Goal: Task Accomplishment & Management: Manage account settings

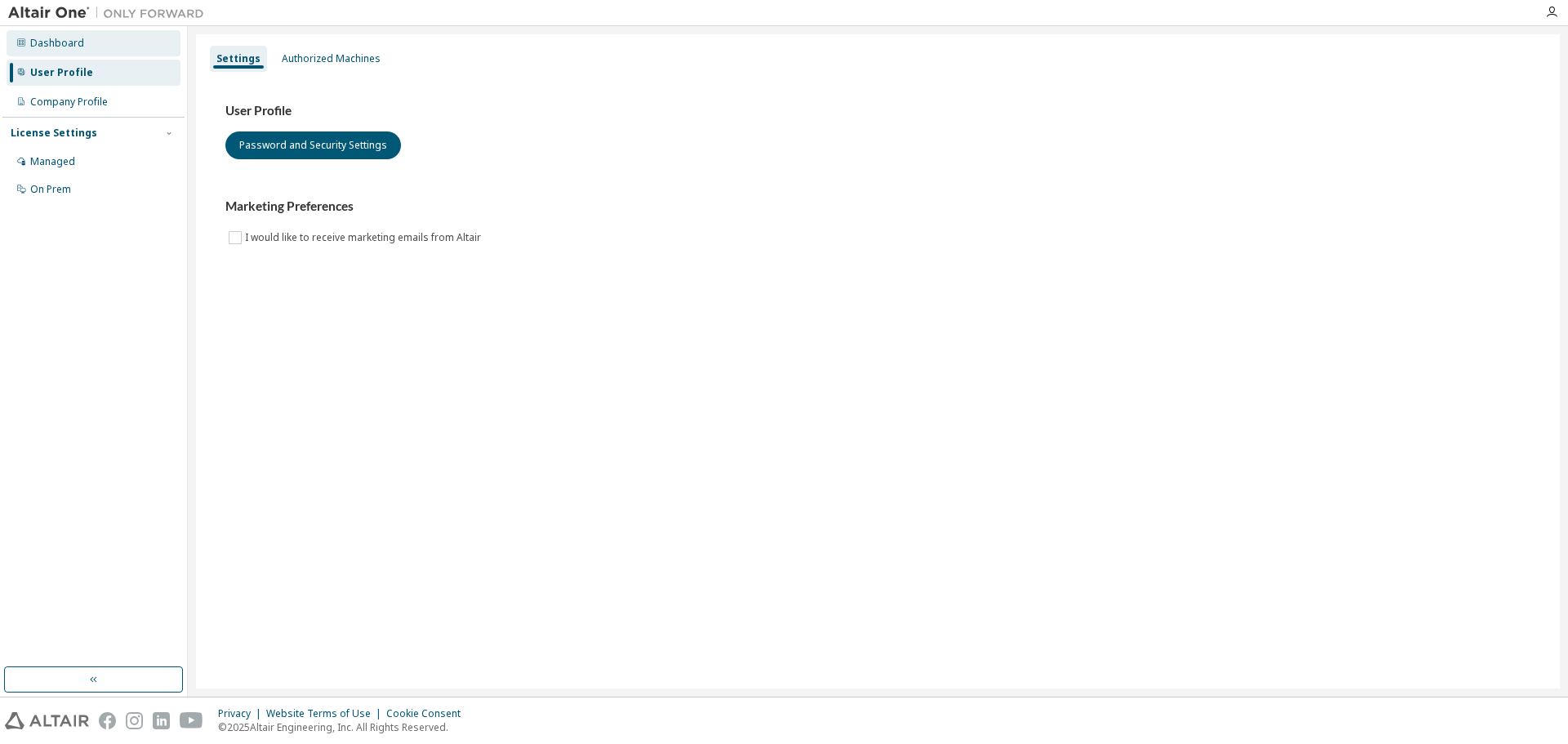
click at [49, 42] on div "Dashboard" at bounding box center [57, 43] width 54 height 13
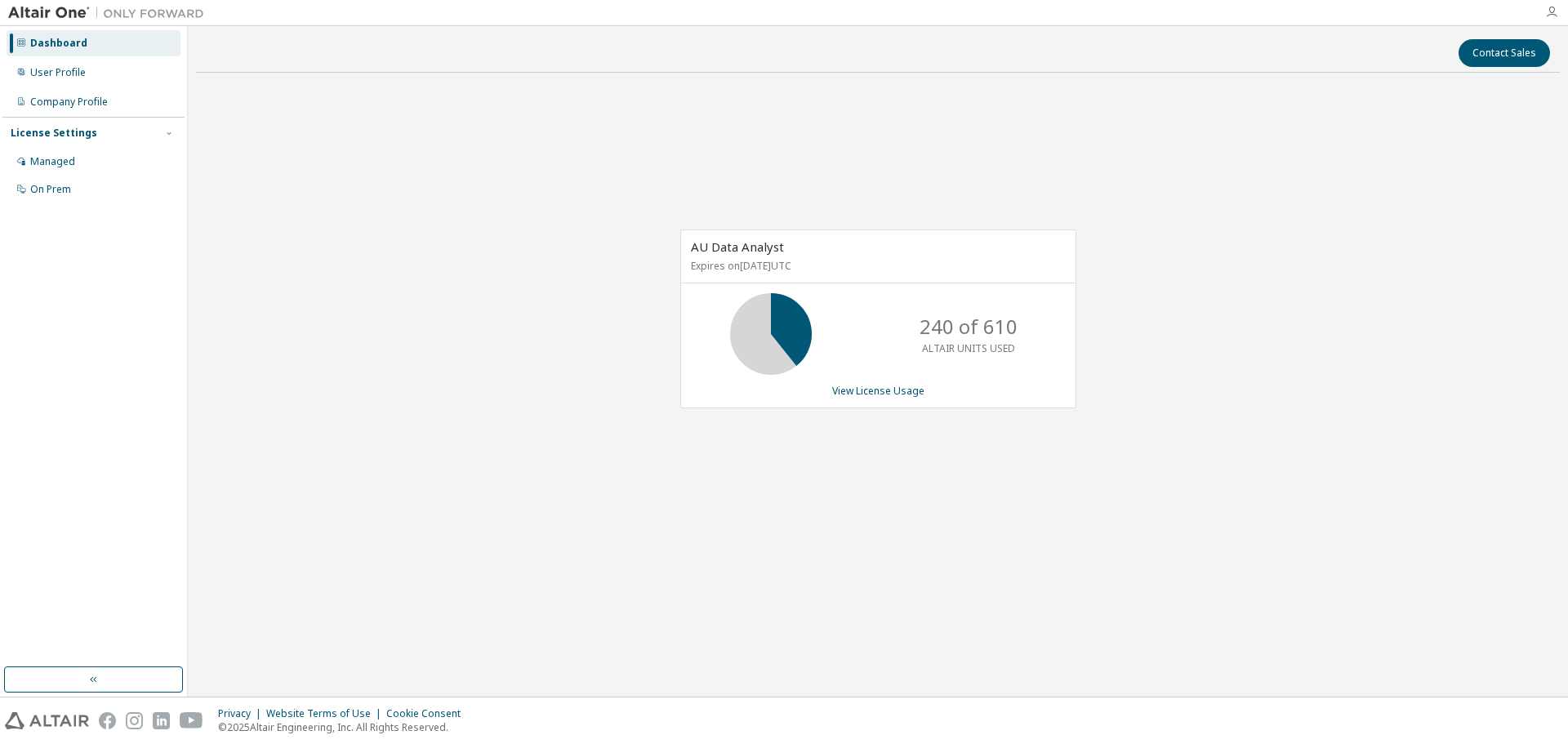
click at [1547, 11] on icon "button" at bounding box center [1551, 12] width 13 height 13
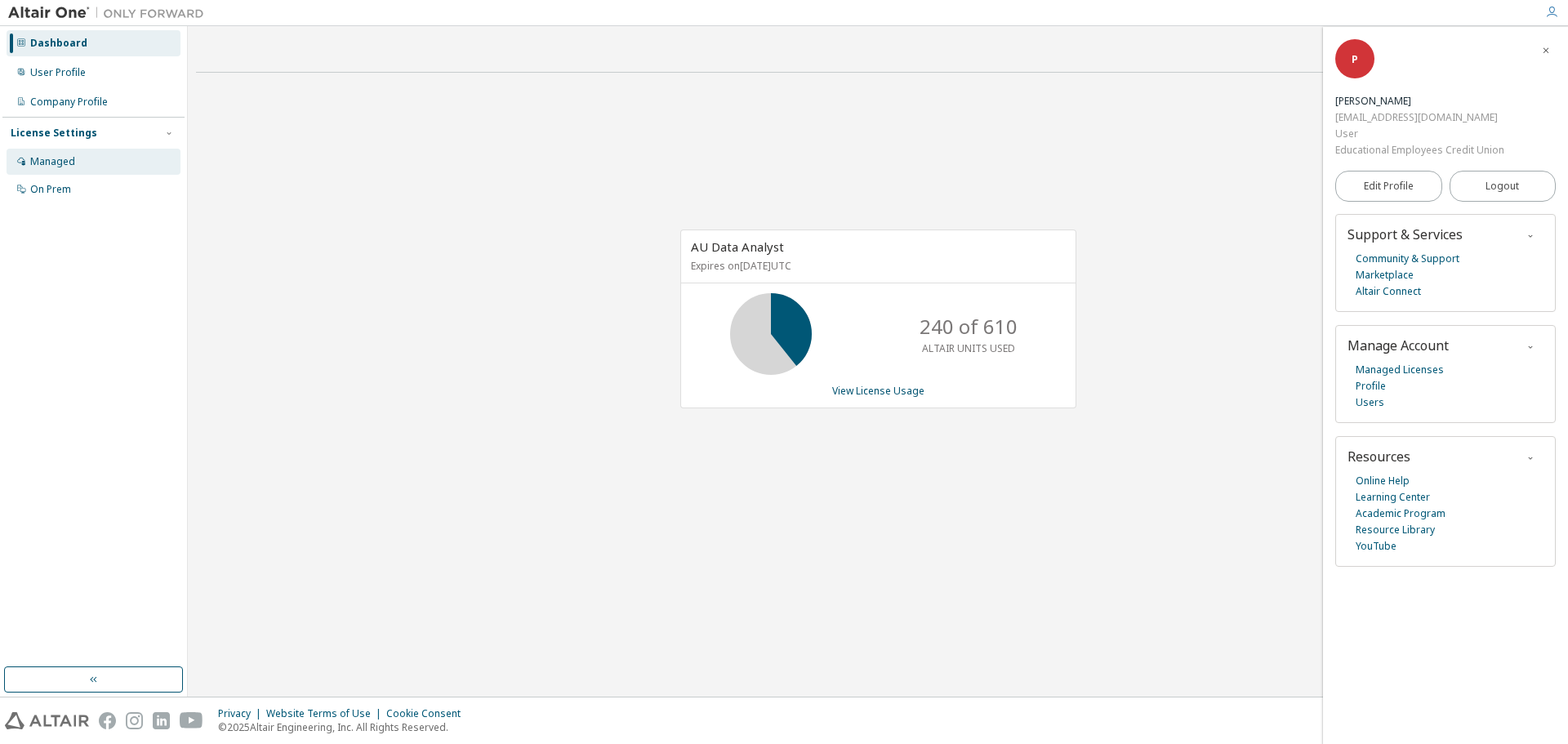
click at [40, 156] on div "Managed" at bounding box center [53, 161] width 45 height 13
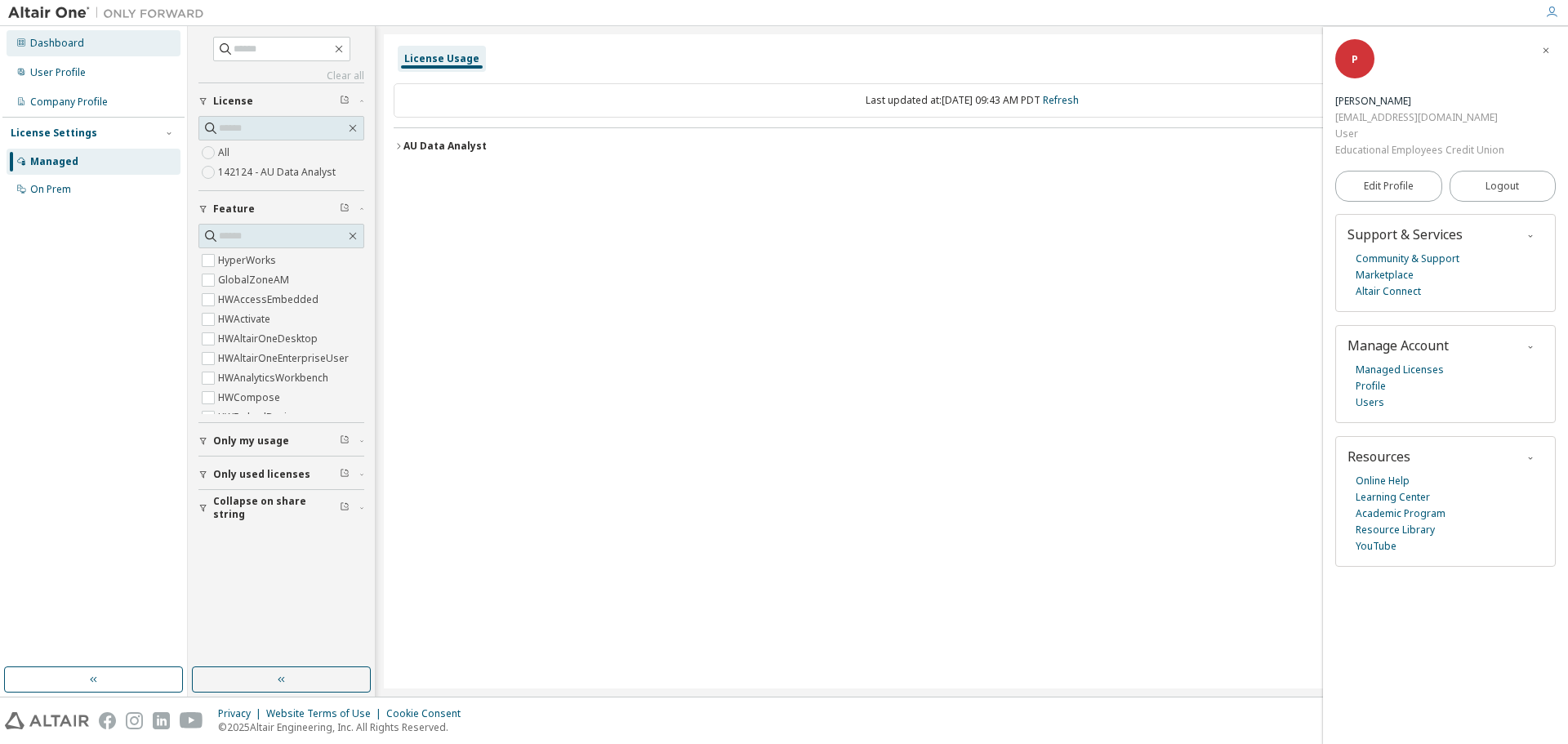
click at [34, 44] on div "Dashboard" at bounding box center [57, 43] width 54 height 13
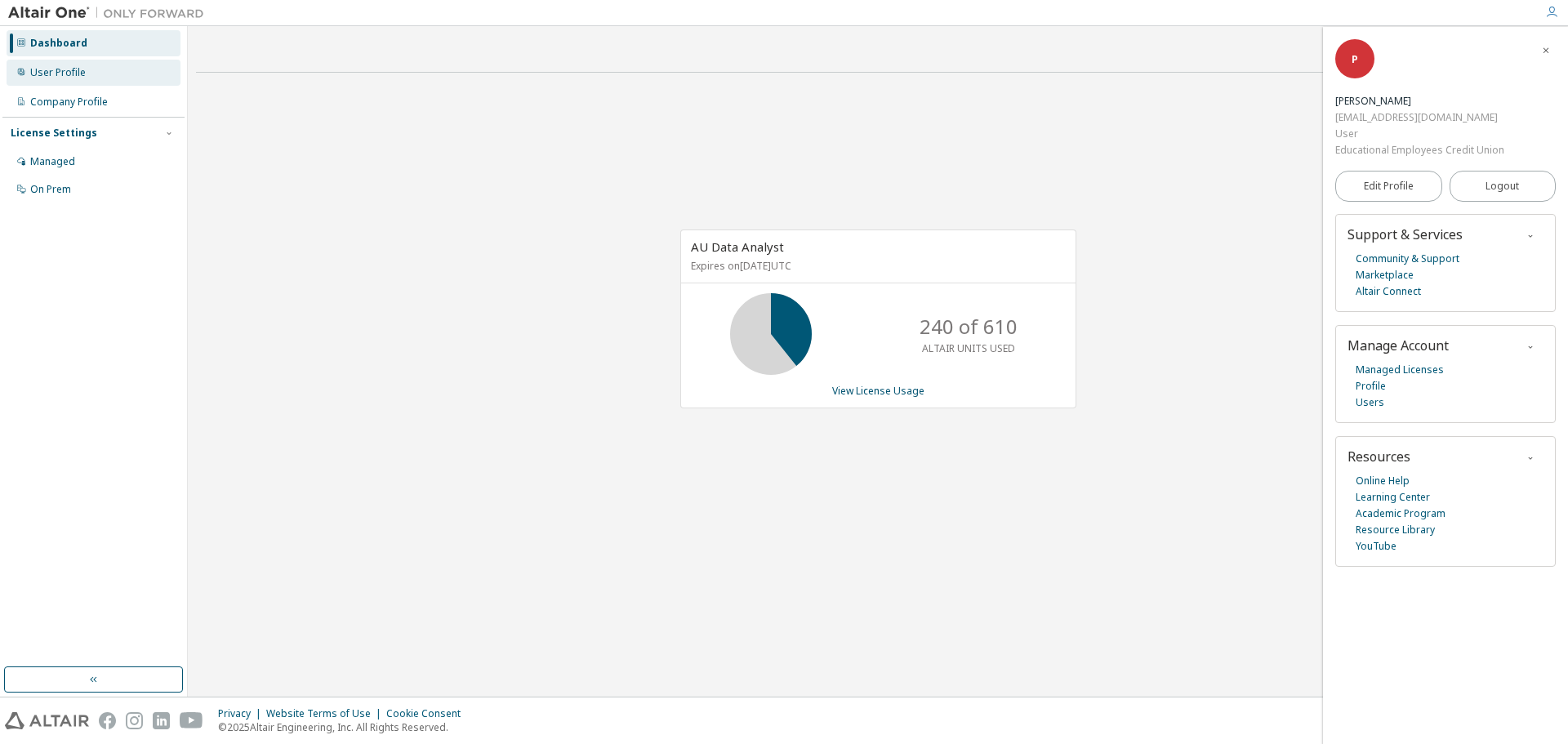
click at [51, 73] on div "User Profile" at bounding box center [58, 72] width 55 height 13
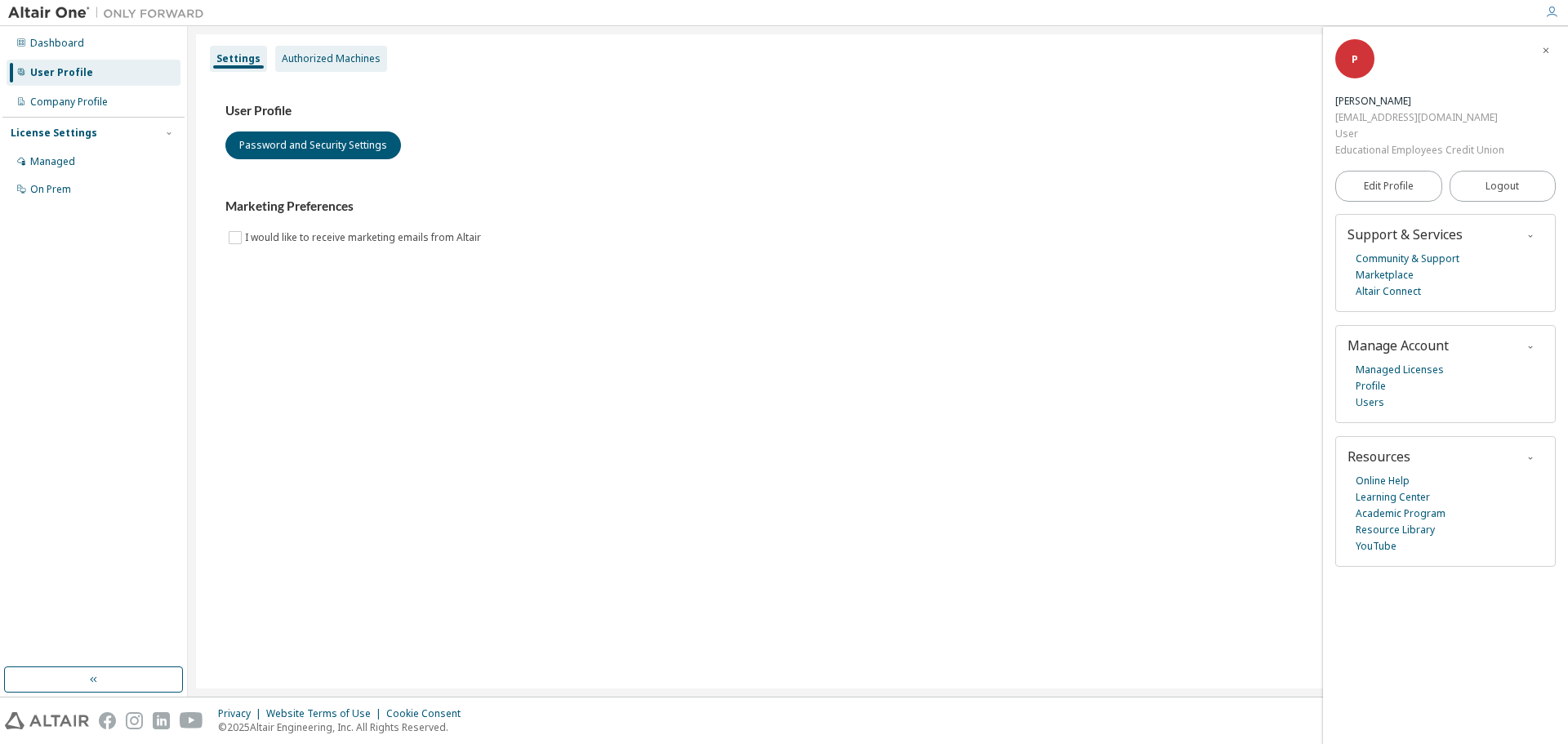
click at [335, 55] on div "Authorized Machines" at bounding box center [331, 59] width 99 height 13
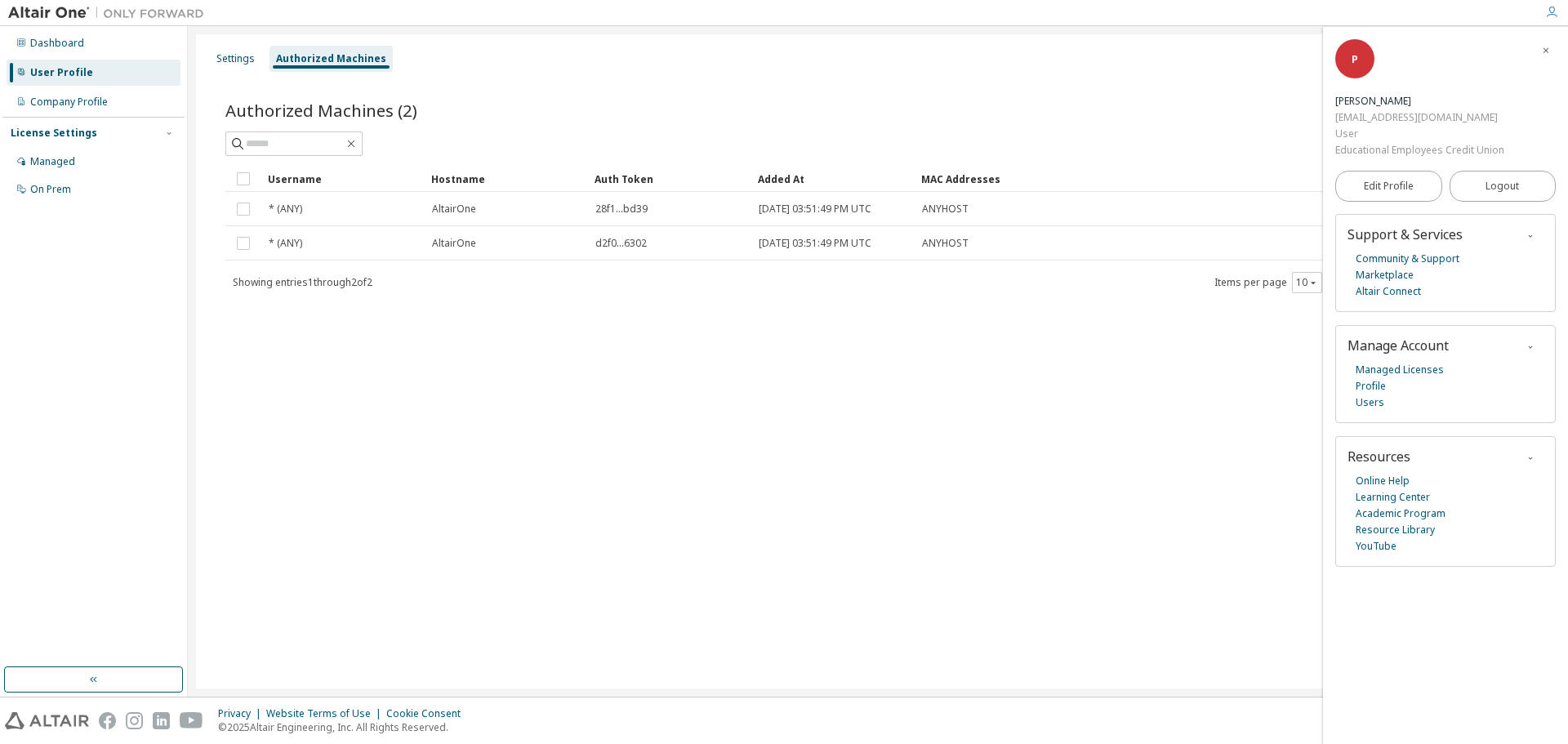
click at [1542, 46] on button "button" at bounding box center [1546, 50] width 26 height 26
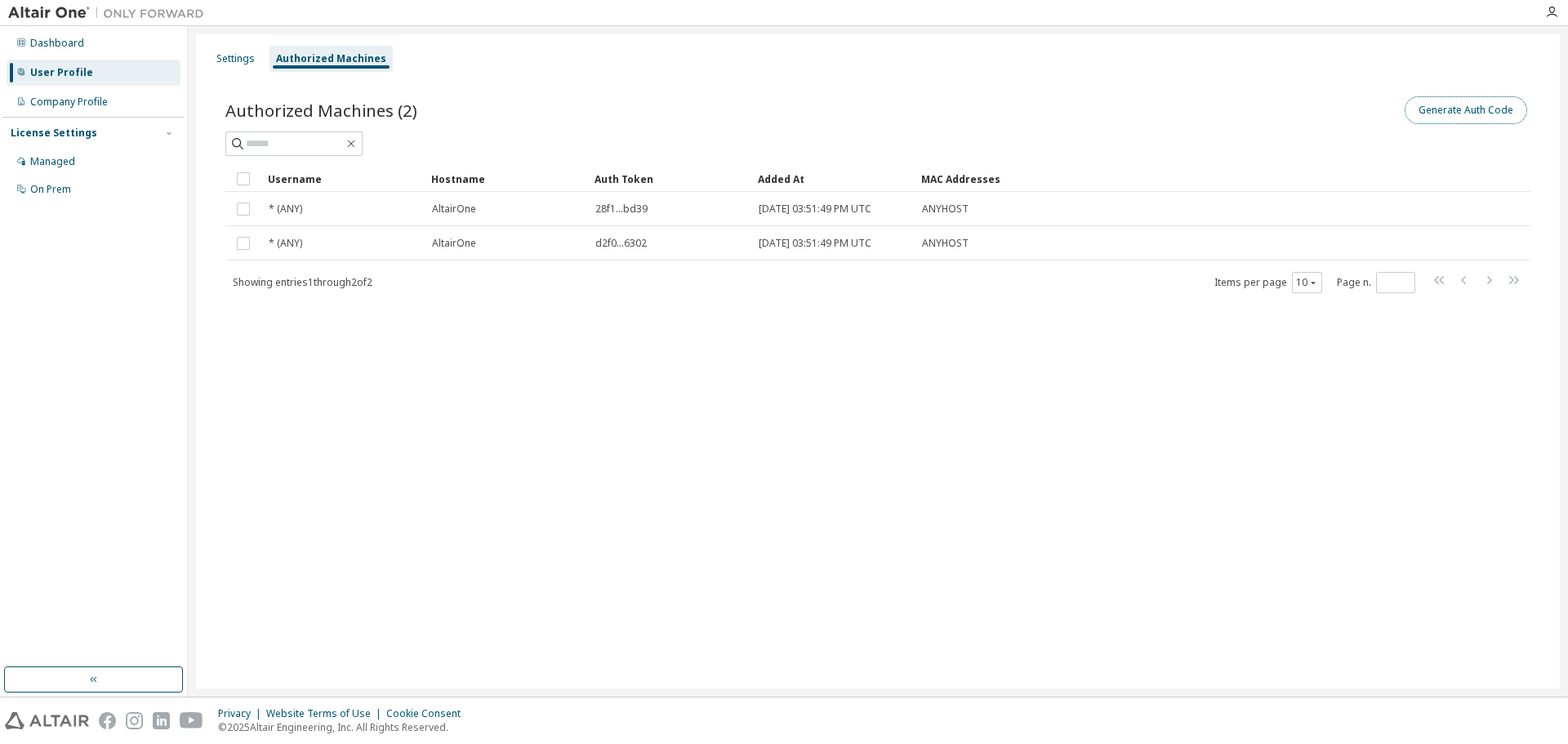
click at [1472, 110] on button "Generate Auth Code" at bounding box center [1466, 110] width 122 height 28
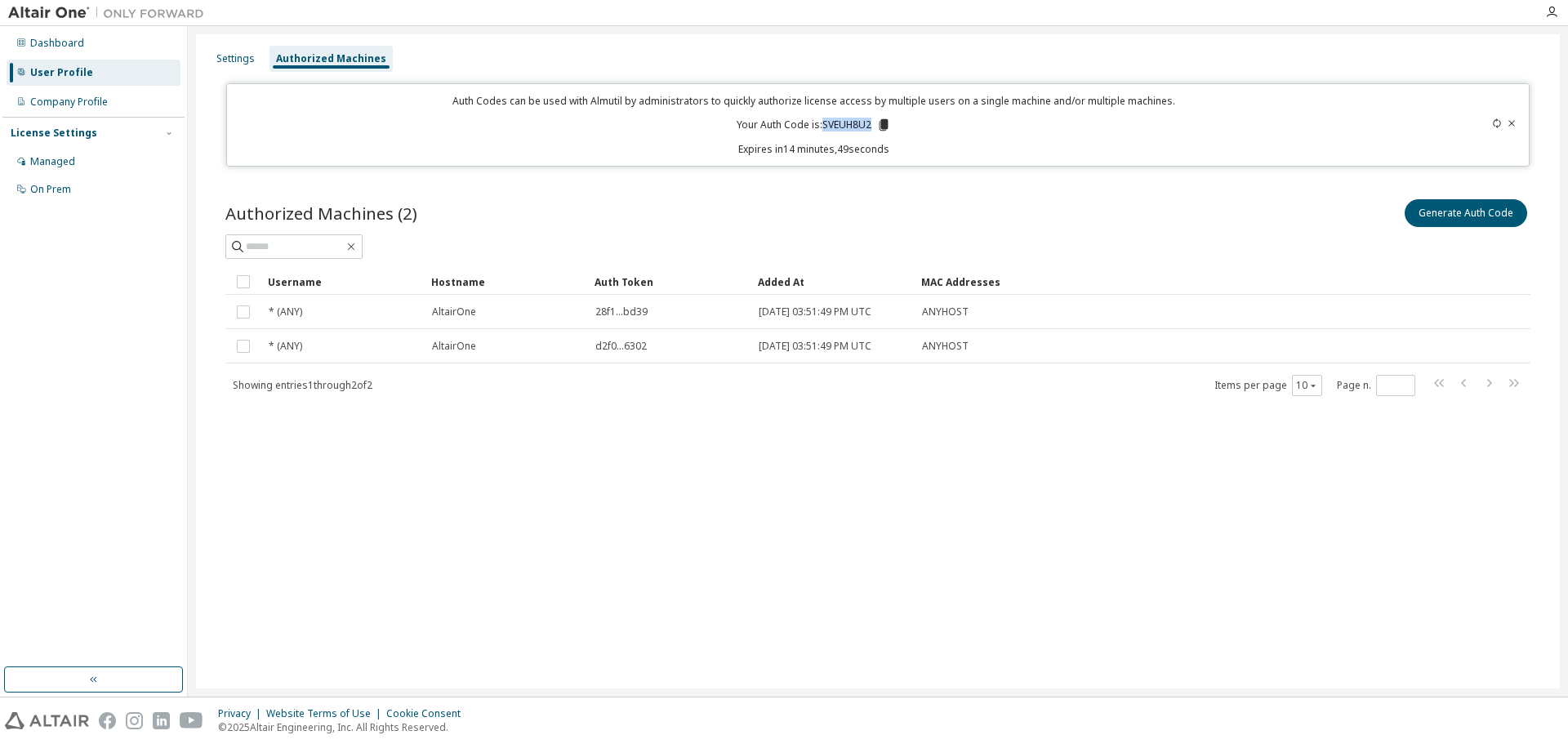
drag, startPoint x: 821, startPoint y: 123, endPoint x: 874, endPoint y: 124, distance: 53.0
click at [874, 124] on p "Your Auth Code is: SVEUH8U2" at bounding box center [813, 125] width 154 height 15
copy p "SVEUH8U2"
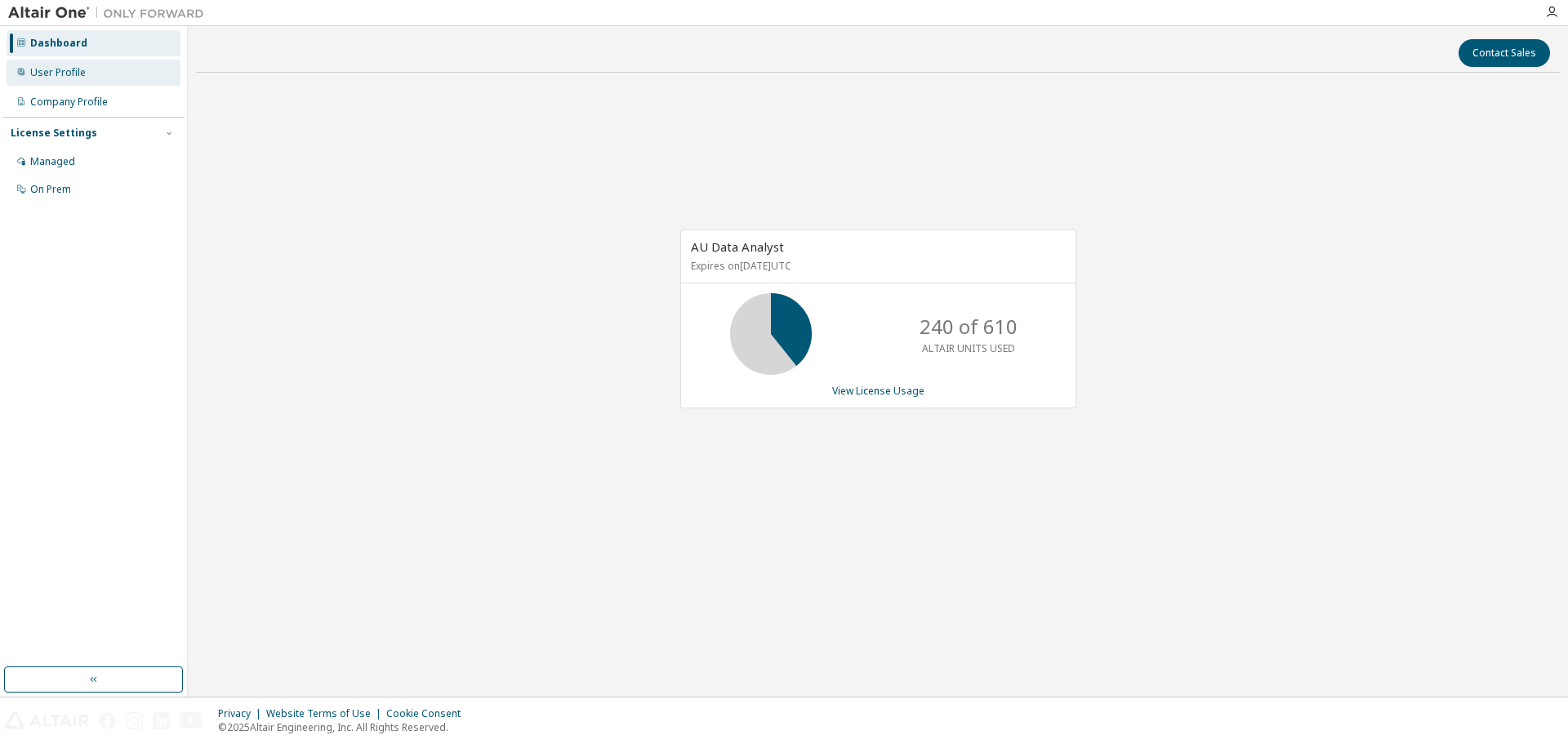
click at [53, 70] on div "User Profile" at bounding box center [58, 72] width 55 height 13
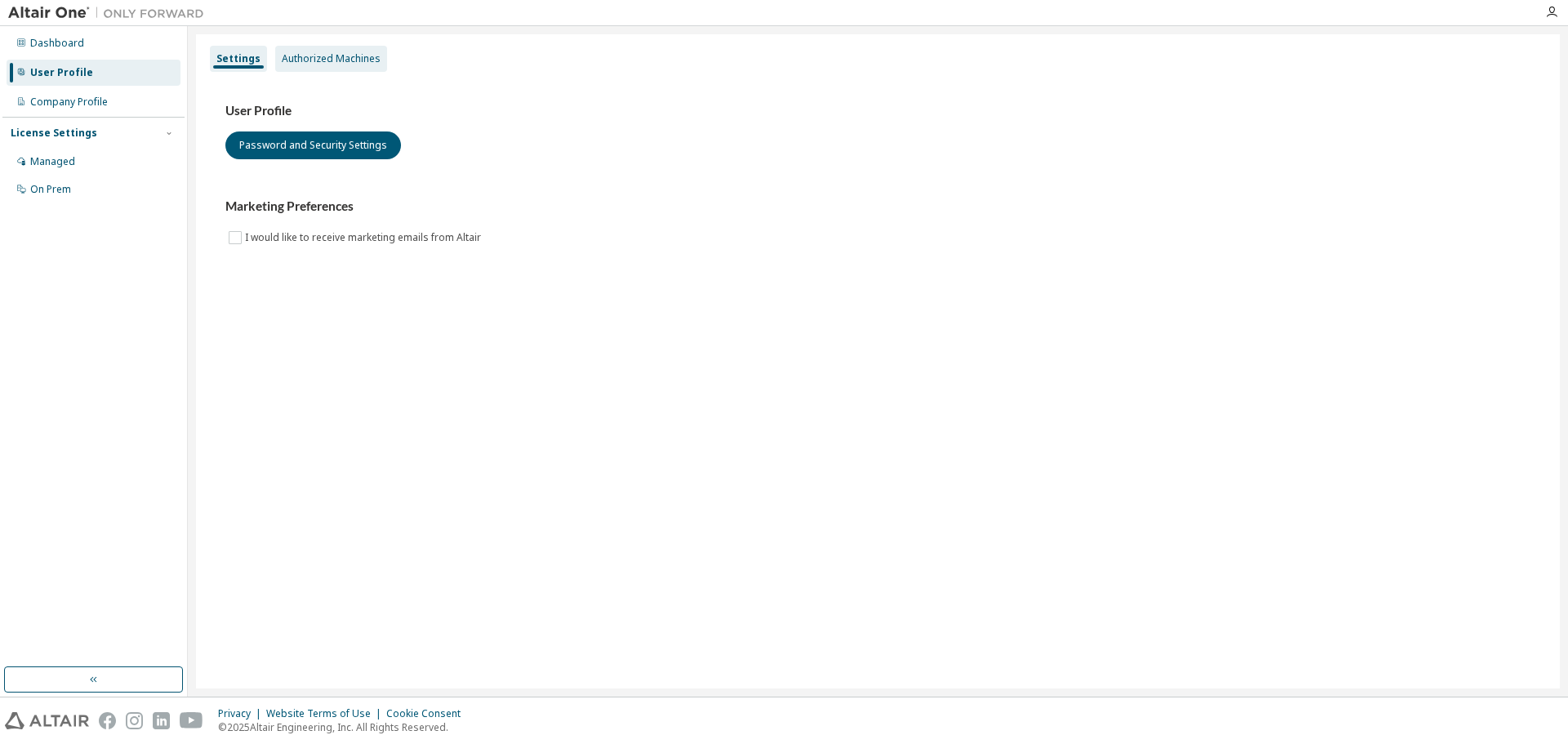
click at [327, 59] on div "Authorized Machines" at bounding box center [331, 59] width 99 height 13
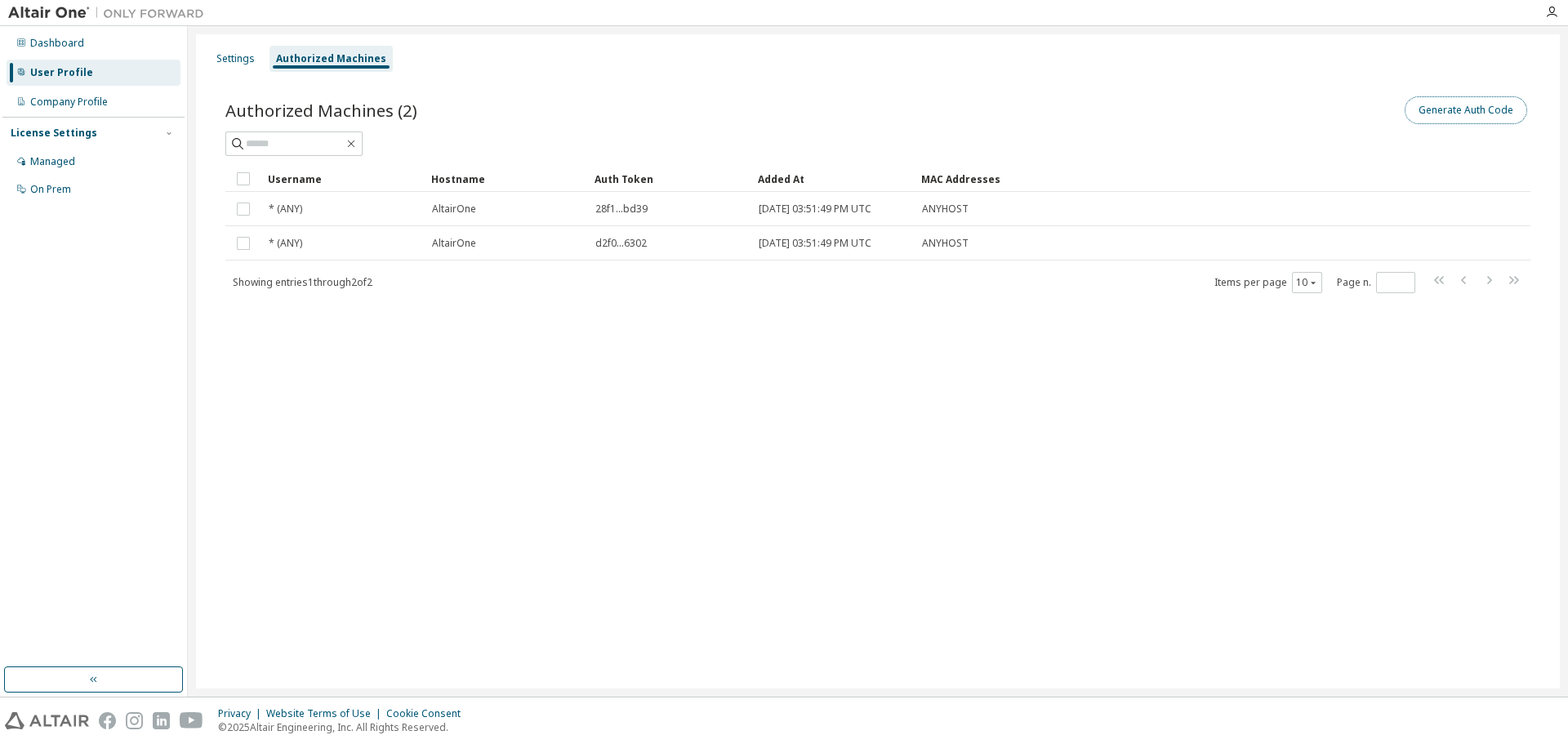
click at [1469, 107] on button "Generate Auth Code" at bounding box center [1466, 110] width 122 height 28
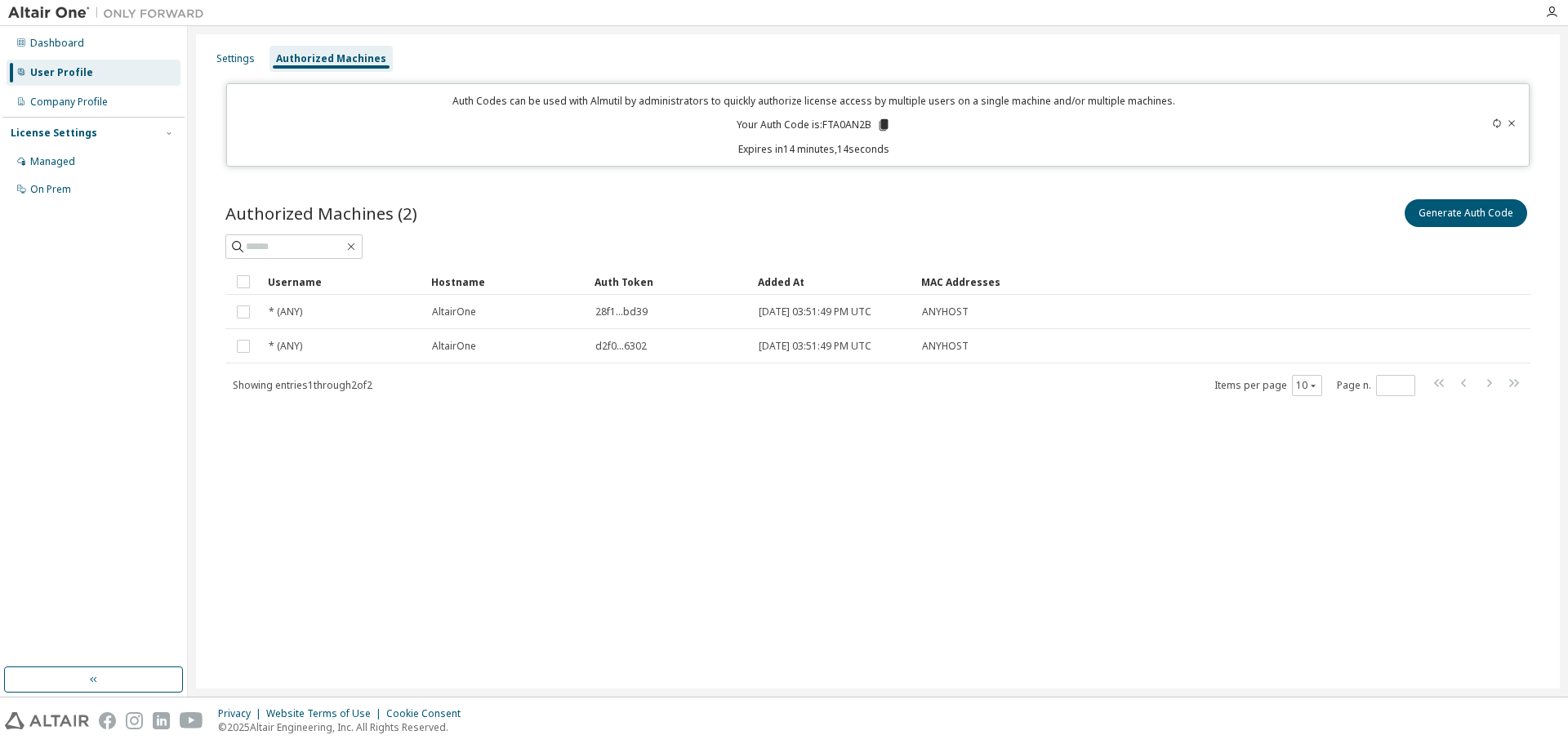
click at [1273, 109] on div "Auth Codes can be used with Almutil by administrators to quickly authorize lice…" at bounding box center [814, 125] width 1155 height 62
drag, startPoint x: 821, startPoint y: 121, endPoint x: 869, endPoint y: 121, distance: 48.0
click at [869, 121] on p "Your Auth Code is: FTA0AN2B" at bounding box center [813, 125] width 154 height 15
copy p "FTA0AN2B"
